Goal: Find specific page/section: Find specific page/section

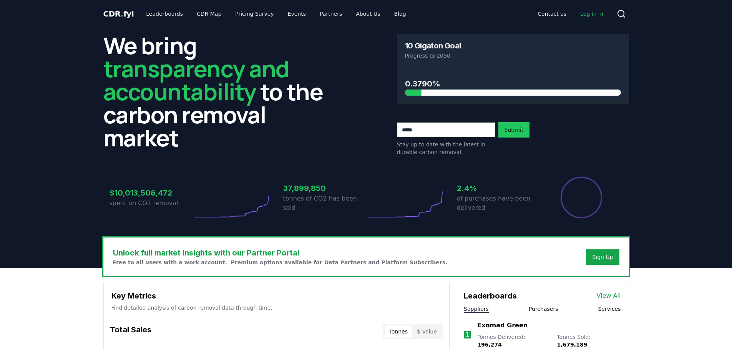
scroll to position [154, 0]
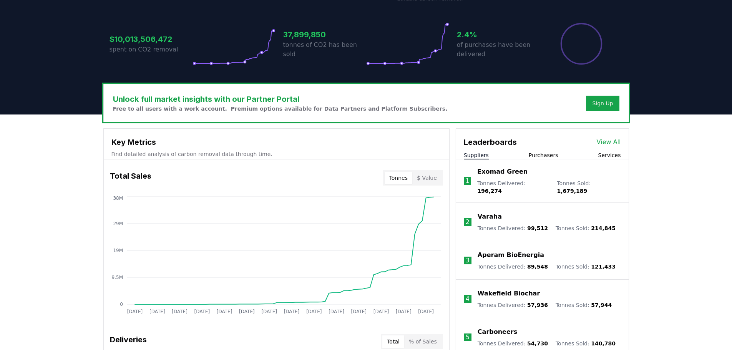
click at [477, 148] on div "Leaderboards View All Suppliers Purchasers Services" at bounding box center [542, 144] width 173 height 31
click at [495, 175] on p "Exomad Green" at bounding box center [502, 171] width 50 height 9
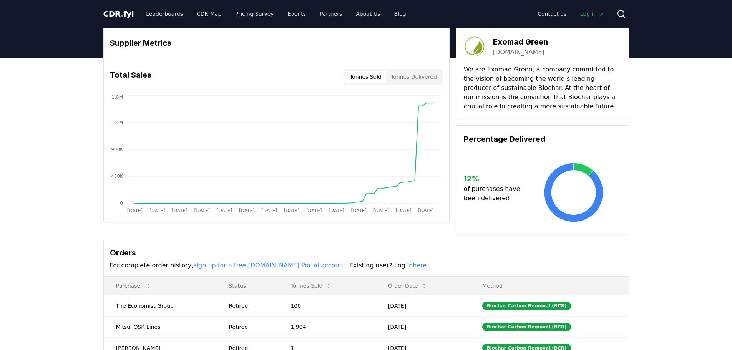
drag, startPoint x: 443, startPoint y: 281, endPoint x: 462, endPoint y: 101, distance: 180.9
